Goal: Information Seeking & Learning: Learn about a topic

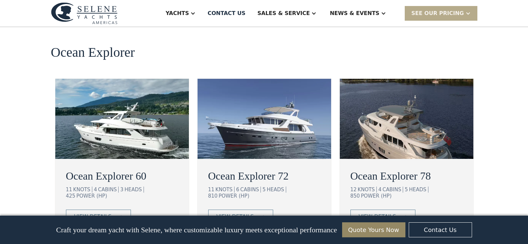
scroll to position [1166, 0]
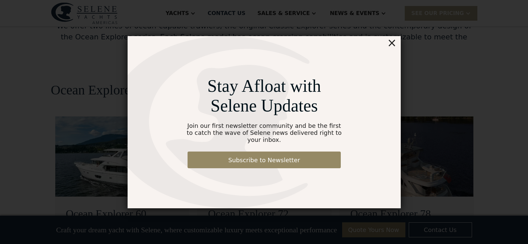
click at [391, 49] on div "×" at bounding box center [392, 42] width 10 height 13
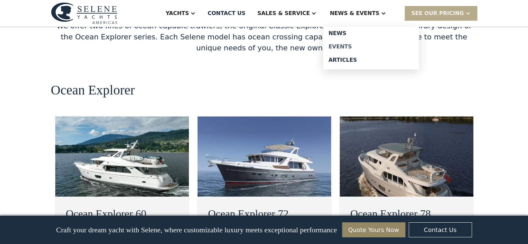
click at [364, 45] on div "Events" at bounding box center [370, 46] width 85 height 5
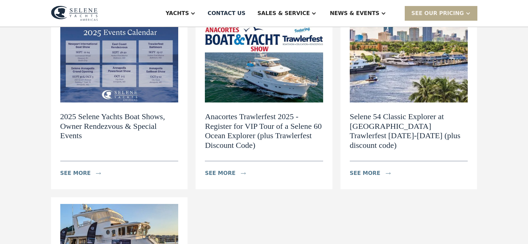
scroll to position [100, 0]
click at [130, 75] on img at bounding box center [119, 64] width 118 height 78
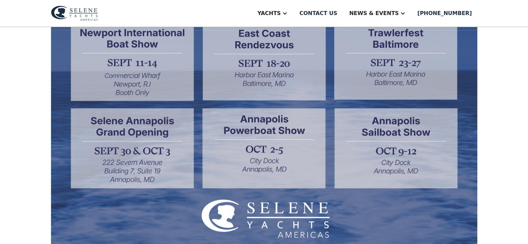
scroll to position [233, 0]
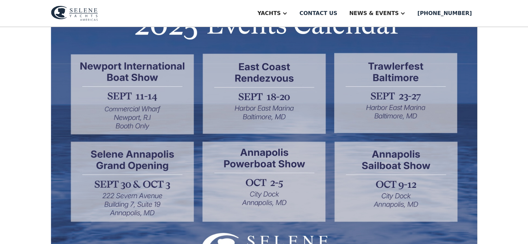
click at [161, 177] on img at bounding box center [264, 136] width 426 height 291
click at [218, 179] on img at bounding box center [264, 136] width 426 height 291
